Goal: Book appointment/travel/reservation

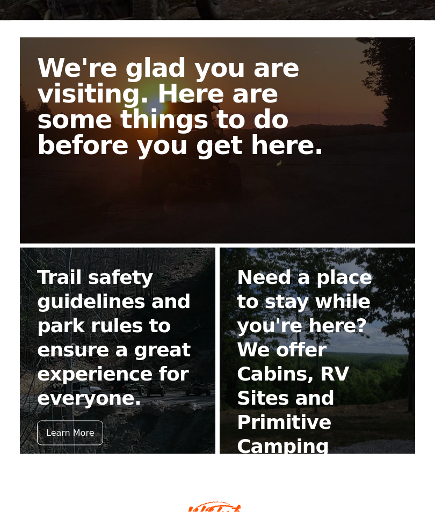
scroll to position [249, 0]
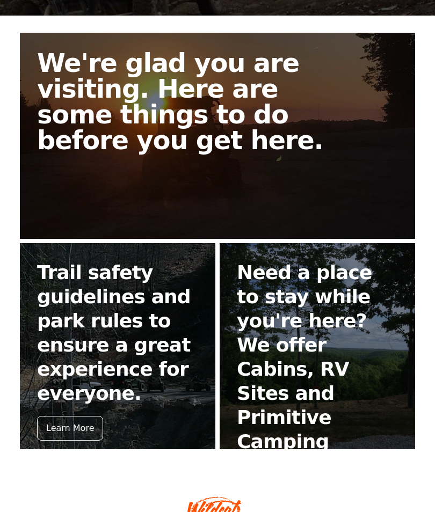
click at [78, 416] on div "Learn More" at bounding box center [70, 428] width 66 height 25
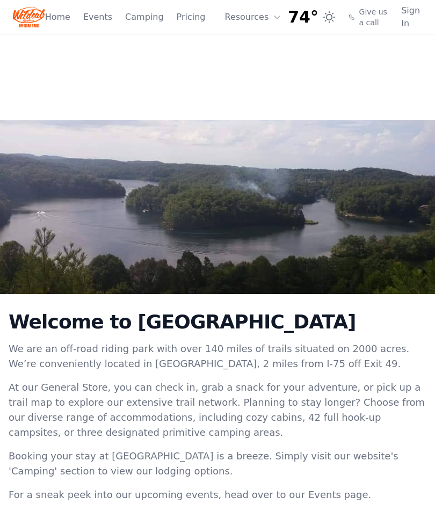
click at [63, 19] on link "Home" at bounding box center [57, 17] width 25 height 13
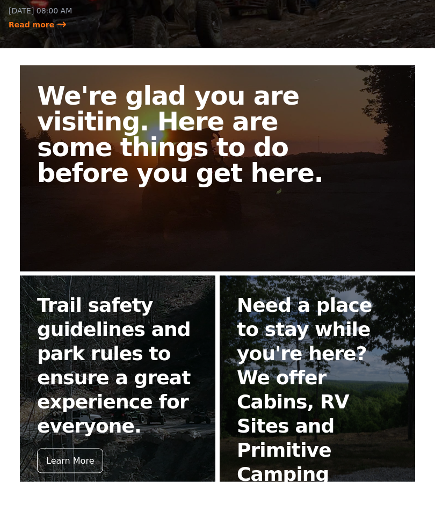
scroll to position [249, 0]
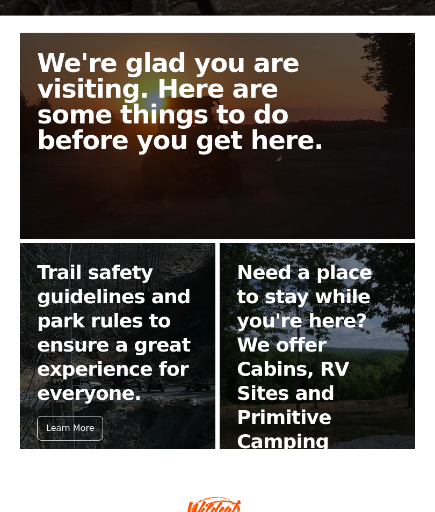
click at [272, 465] on div "Book Now" at bounding box center [267, 477] width 61 height 25
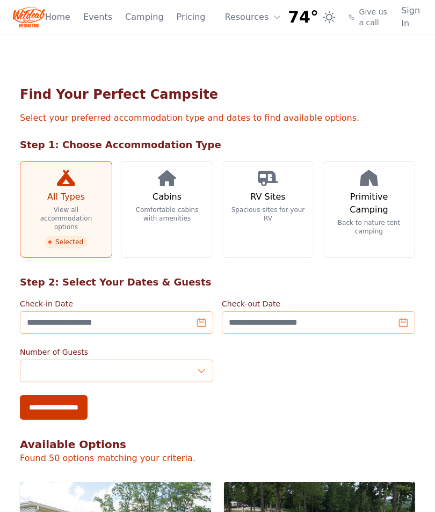
click at [158, 193] on h3 "Cabins" at bounding box center [167, 197] width 29 height 13
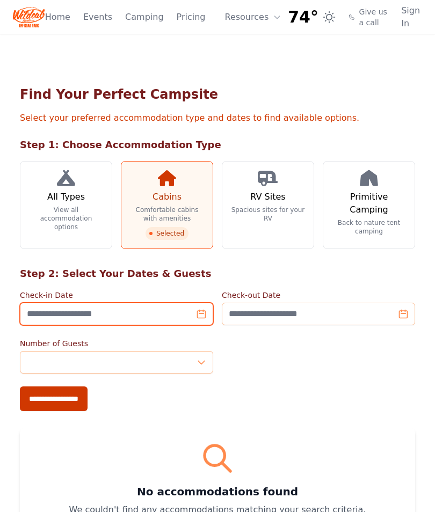
click at [35, 315] on input "Check-in Date" at bounding box center [116, 314] width 193 height 23
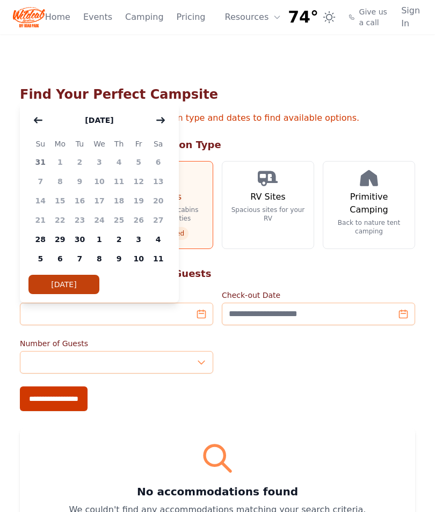
click at [161, 120] on icon "button" at bounding box center [161, 120] width 8 height 5
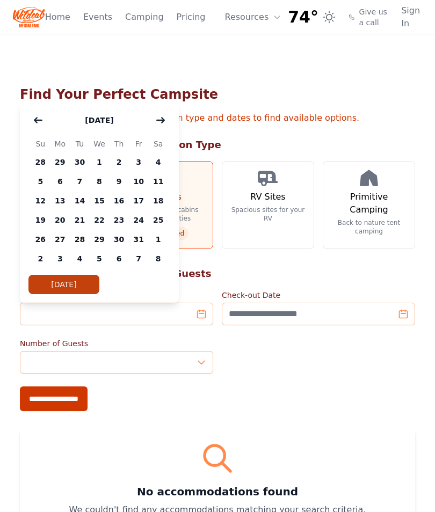
click at [59, 203] on span "13" at bounding box center [60, 200] width 20 height 19
type input "**********"
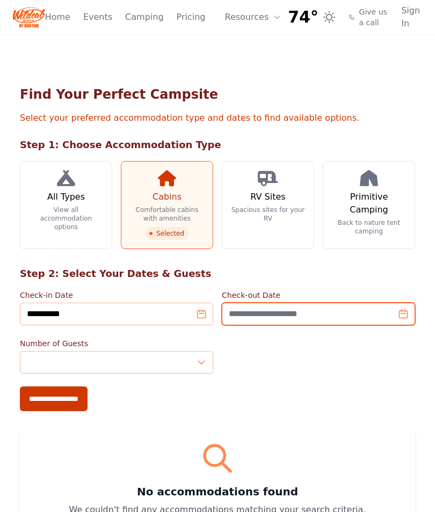
click at [372, 312] on input "Check-out Date" at bounding box center [318, 314] width 193 height 23
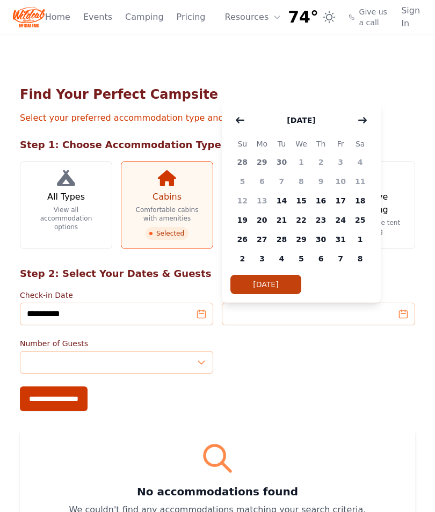
click at [324, 201] on span "16" at bounding box center [321, 200] width 20 height 19
type input "**********"
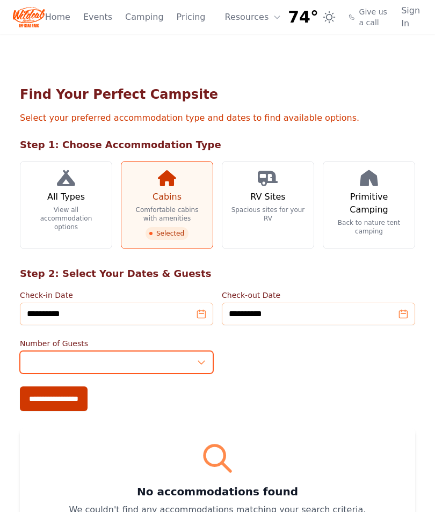
click at [197, 361] on input "*" at bounding box center [116, 362] width 193 height 23
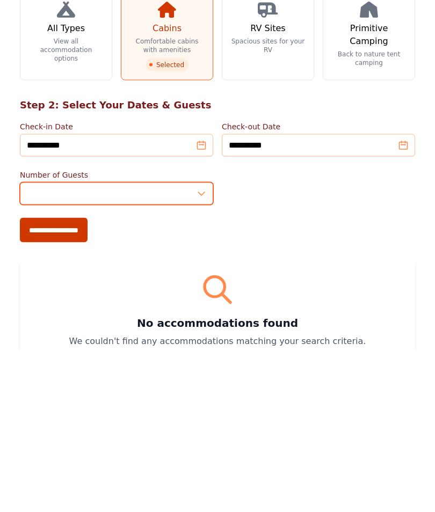
click at [194, 344] on input "*" at bounding box center [116, 355] width 193 height 23
type input "*"
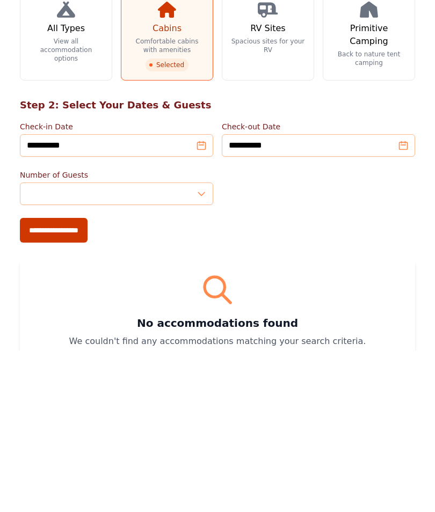
click at [46, 380] on input "**********" at bounding box center [54, 392] width 68 height 25
type input "**********"
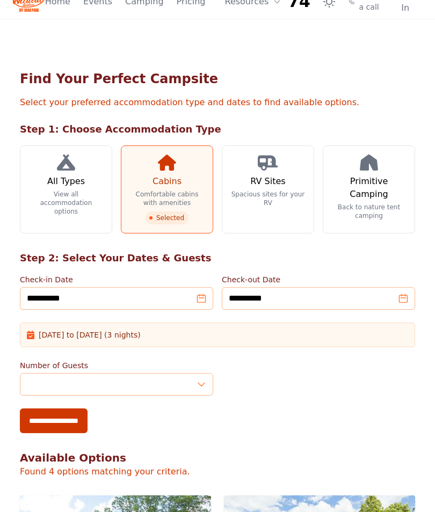
scroll to position [47, 0]
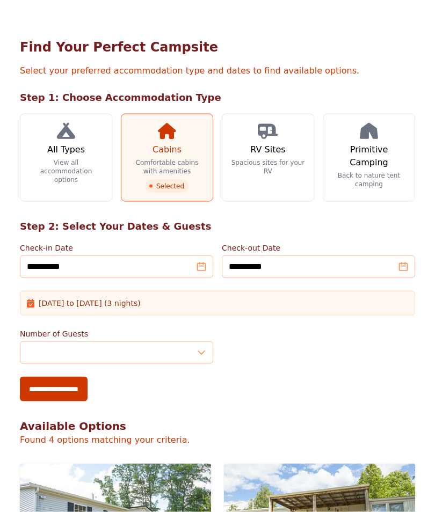
click at [65, 387] on input "**********" at bounding box center [54, 389] width 68 height 25
type input "**********"
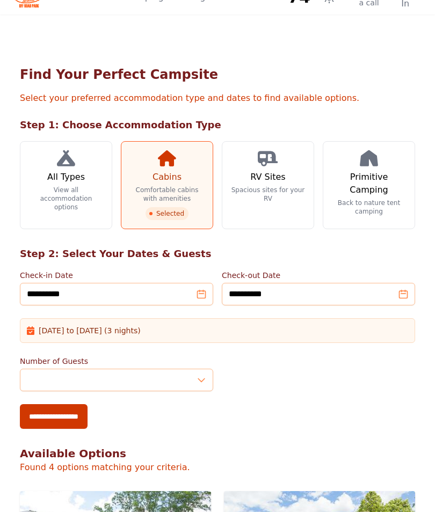
scroll to position [0, 0]
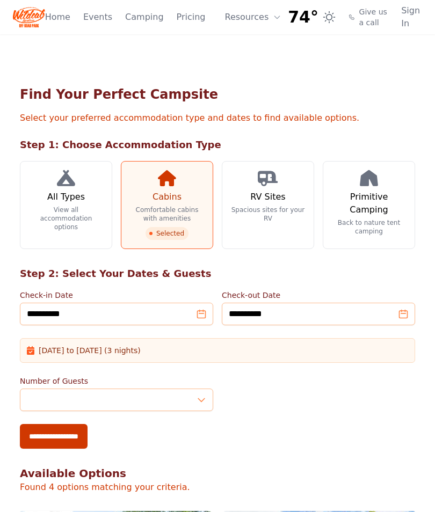
click at [63, 17] on link "Home" at bounding box center [57, 17] width 25 height 13
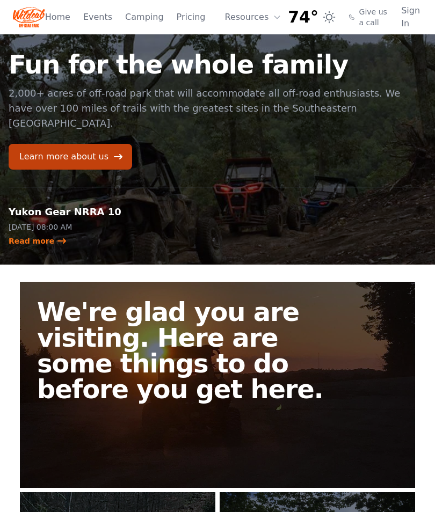
click at [246, 16] on button "Resources" at bounding box center [254, 16] width 70 height 21
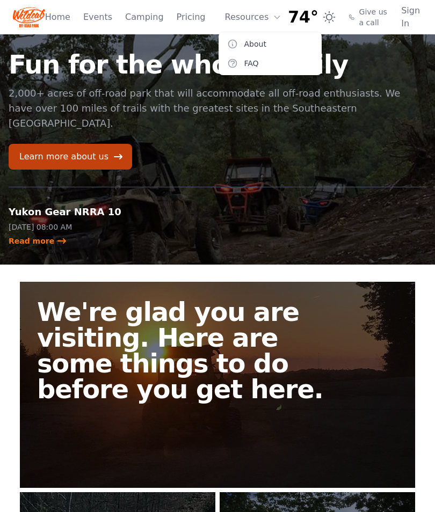
click at [243, 46] on link "About" at bounding box center [270, 43] width 103 height 19
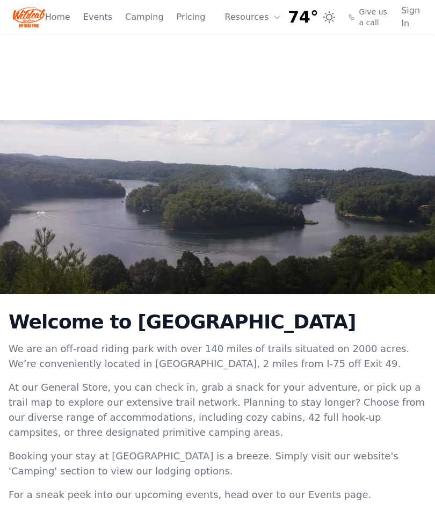
click at [365, 294] on img at bounding box center [217, 207] width 435 height 174
click at [37, 9] on img at bounding box center [29, 17] width 32 height 26
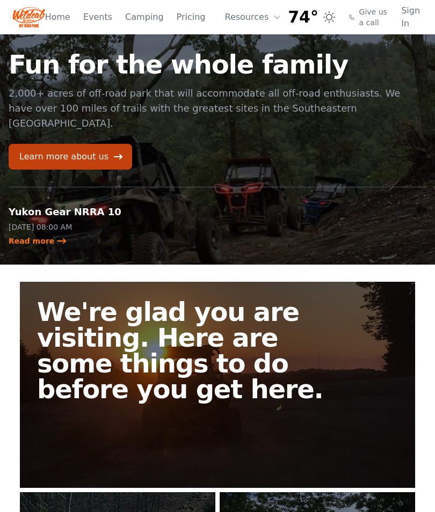
click at [26, 236] on link "Read more" at bounding box center [38, 241] width 59 height 11
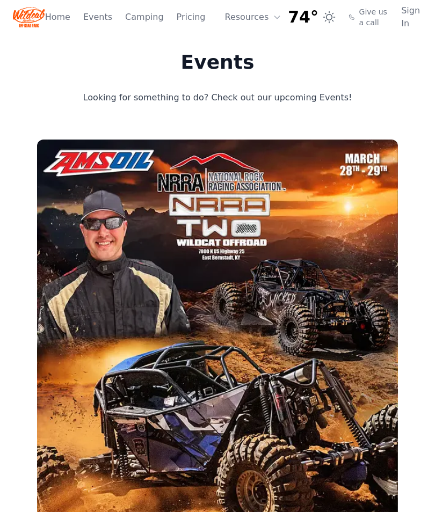
click at [191, 20] on link "Pricing" at bounding box center [191, 17] width 29 height 13
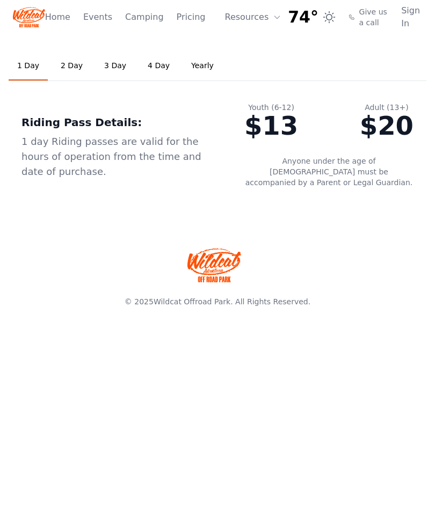
click at [60, 20] on link "Home" at bounding box center [57, 17] width 25 height 13
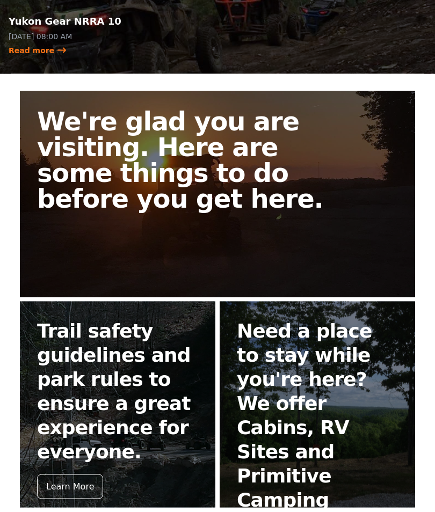
scroll to position [194, 0]
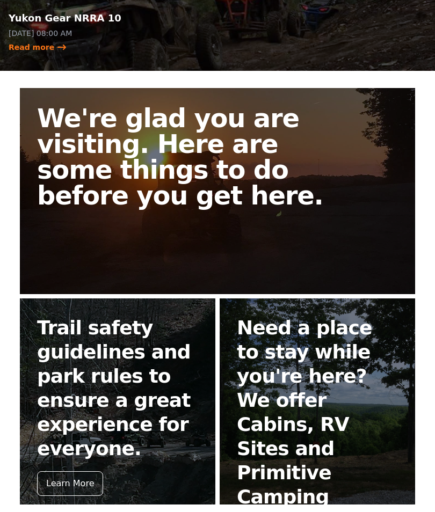
click at [69, 472] on div "Learn More" at bounding box center [70, 484] width 66 height 25
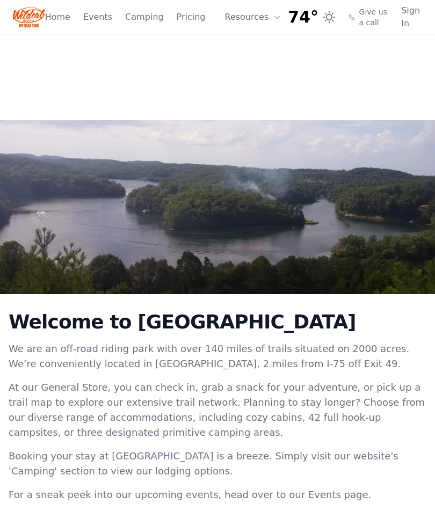
click at [250, 20] on button "Resources" at bounding box center [254, 16] width 70 height 21
click at [249, 67] on link "FAQ" at bounding box center [270, 63] width 103 height 19
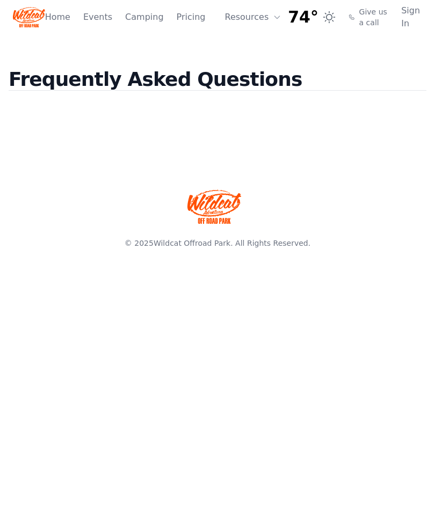
click at [361, 12] on span "Give us a call" at bounding box center [374, 16] width 30 height 21
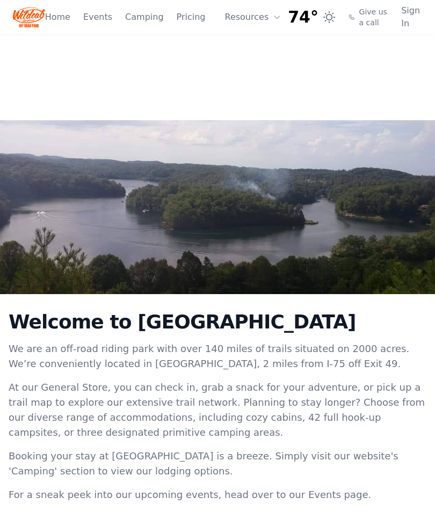
scroll to position [194, 0]
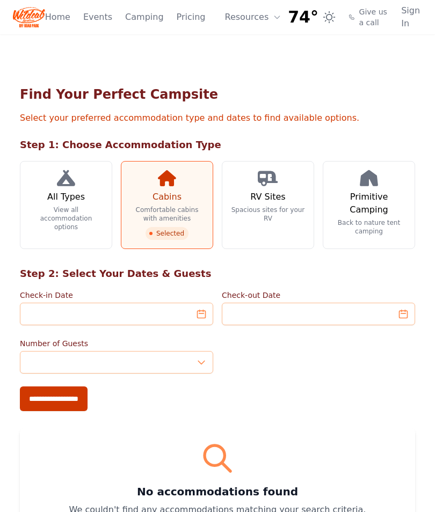
scroll to position [159, 0]
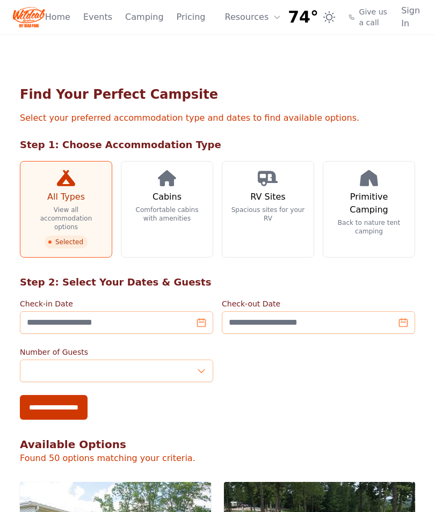
scroll to position [249, 0]
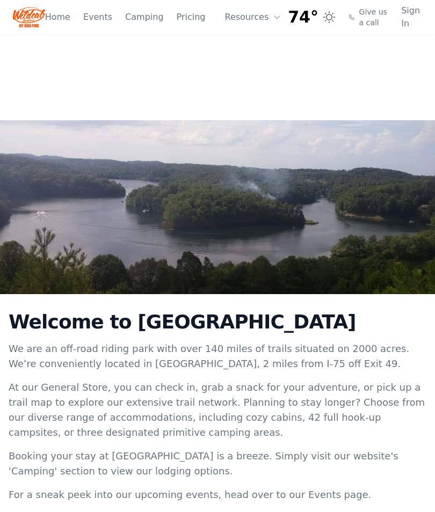
scroll to position [249, 0]
